Goal: Entertainment & Leisure: Consume media (video, audio)

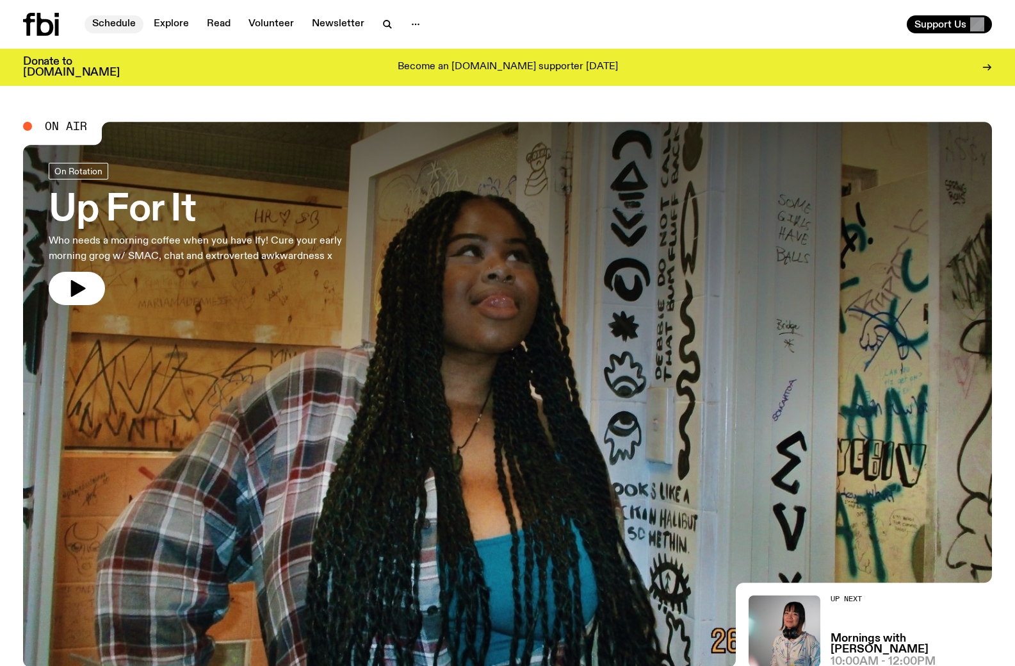
click at [125, 21] on link "Schedule" at bounding box center [114, 24] width 59 height 18
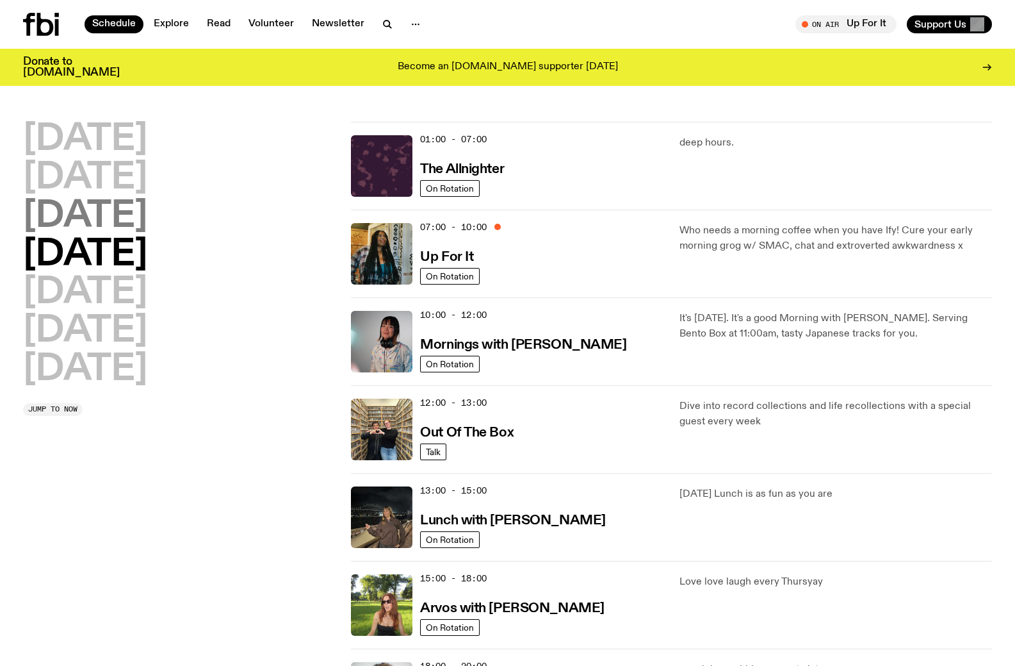
click at [133, 211] on h2 "[DATE]" at bounding box center [85, 217] width 124 height 36
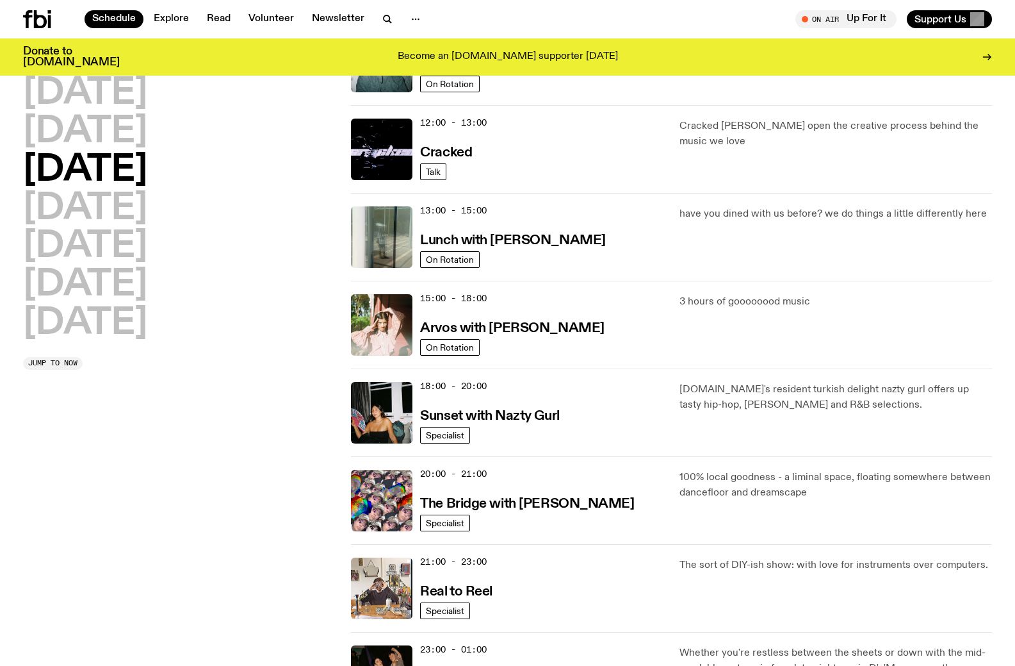
scroll to position [292, 0]
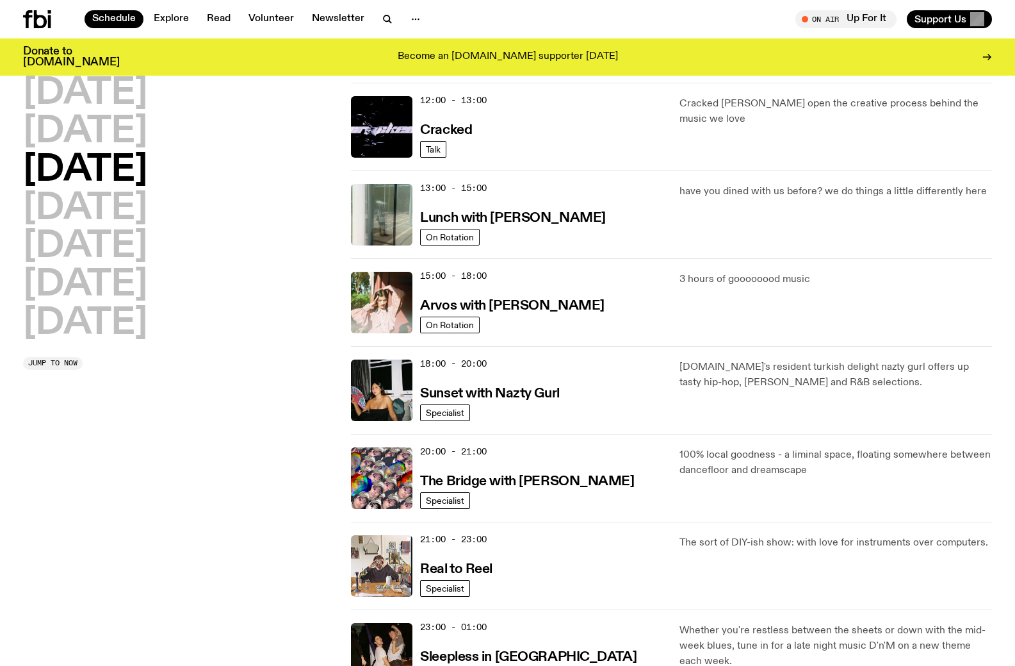
click at [464, 365] on span "18:00 - 20:00" at bounding box center [453, 364] width 67 height 12
click at [486, 386] on link "Sunset with Nazty Gurl" at bounding box center [489, 392] width 139 height 16
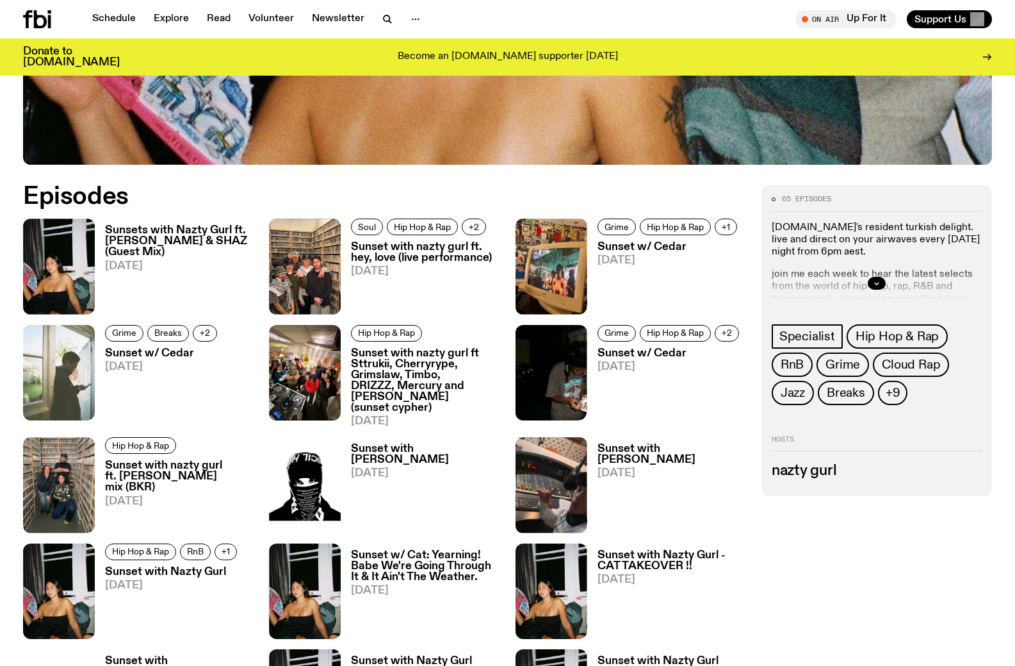
scroll to position [634, 0]
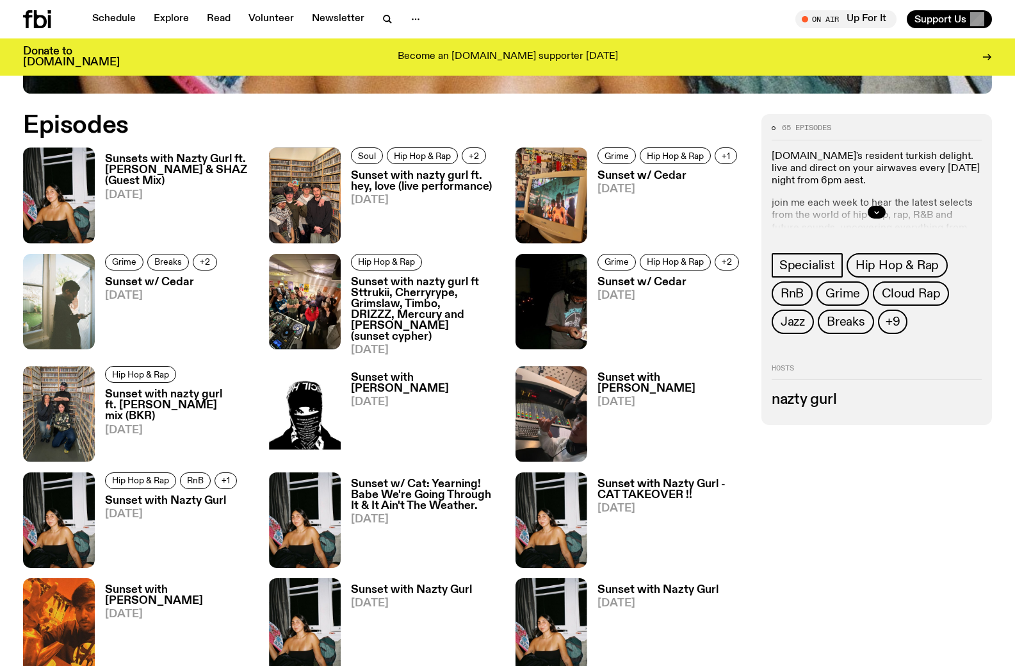
click at [174, 167] on h3 "Sunsets with Nazty Gurl ft. [PERSON_NAME] & SHAZ (Guest Mix)" at bounding box center [179, 170] width 149 height 33
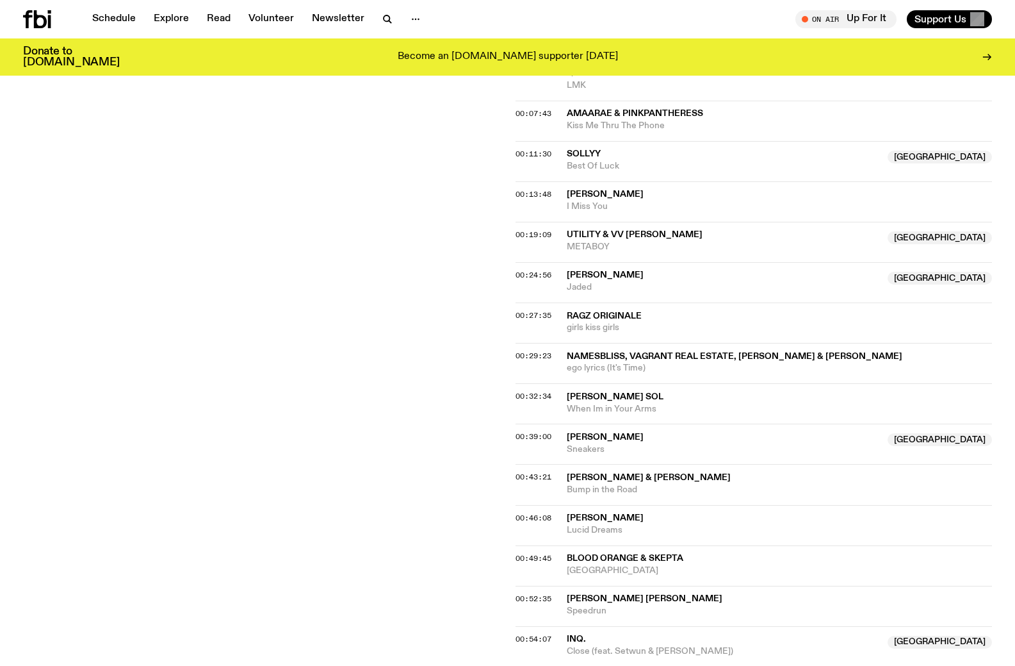
scroll to position [632, 0]
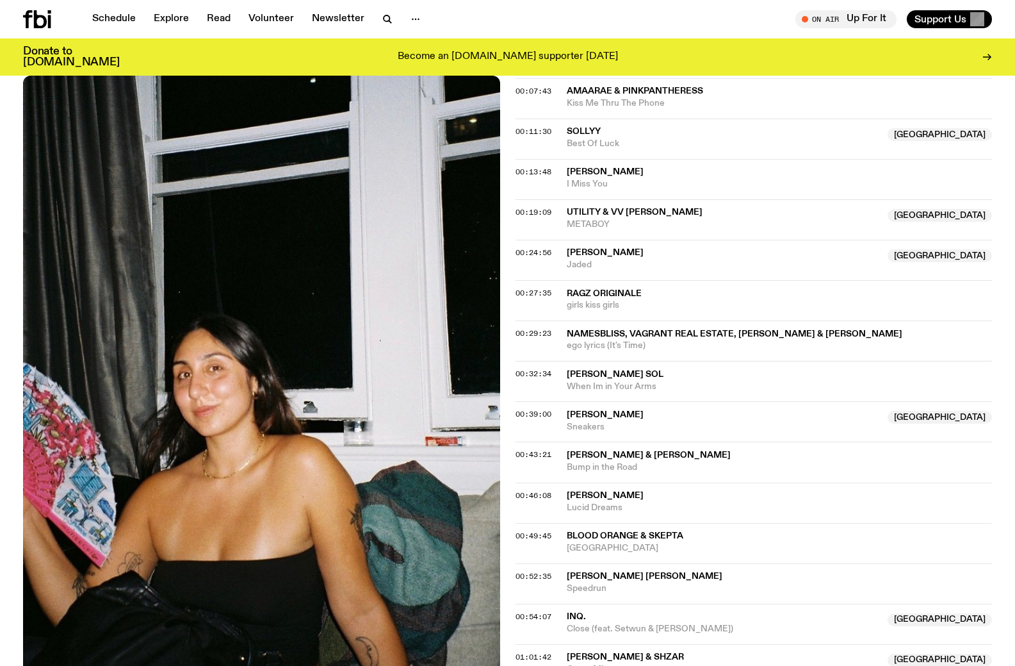
click at [670, 461] on span "Bump in the Road" at bounding box center [780, 467] width 426 height 12
click at [609, 421] on span "Sneakers" at bounding box center [724, 427] width 314 height 12
click at [616, 381] on span "When Im in Your Arms" at bounding box center [780, 387] width 426 height 12
click at [716, 328] on span "namesbliss, Vagrant Real Estate, [PERSON_NAME] & [PERSON_NAME]" at bounding box center [780, 334] width 426 height 12
click at [627, 489] on span "[PERSON_NAME]" at bounding box center [780, 495] width 426 height 12
